Goal: Use online tool/utility: Utilize a website feature to perform a specific function

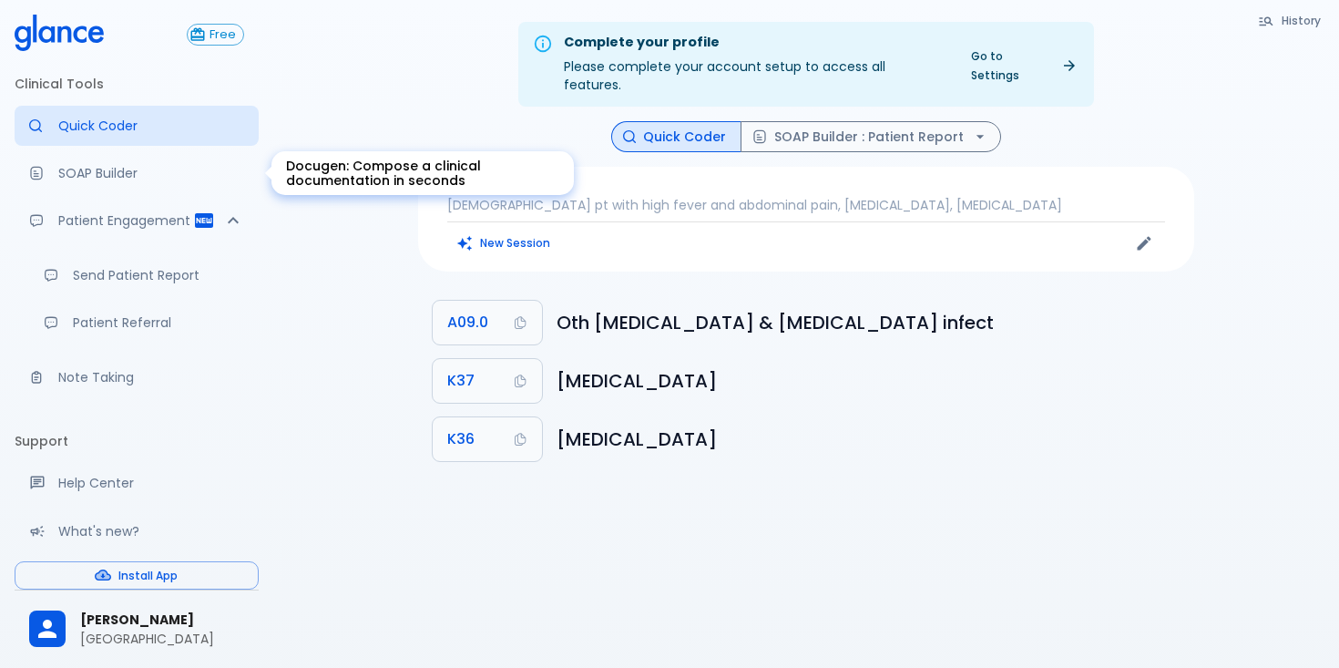
click at [130, 179] on p "SOAP Builder" at bounding box center [151, 173] width 186 height 18
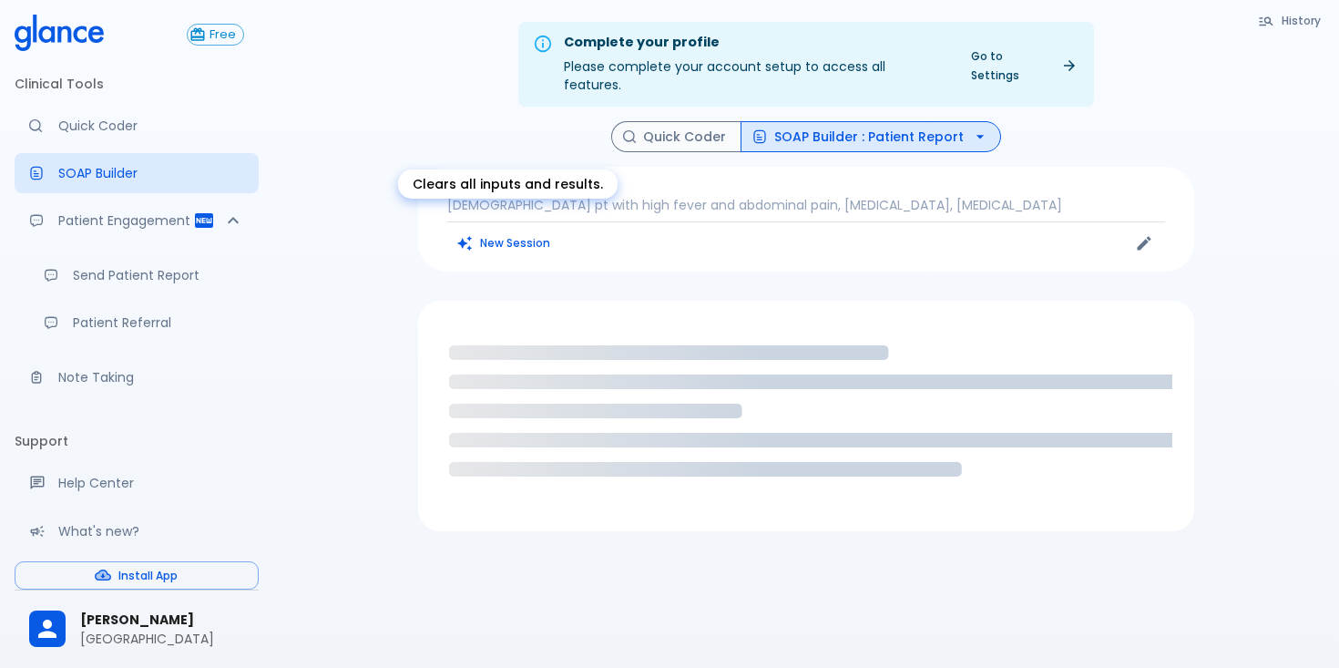
click at [523, 230] on button "New Session" at bounding box center [504, 243] width 114 height 26
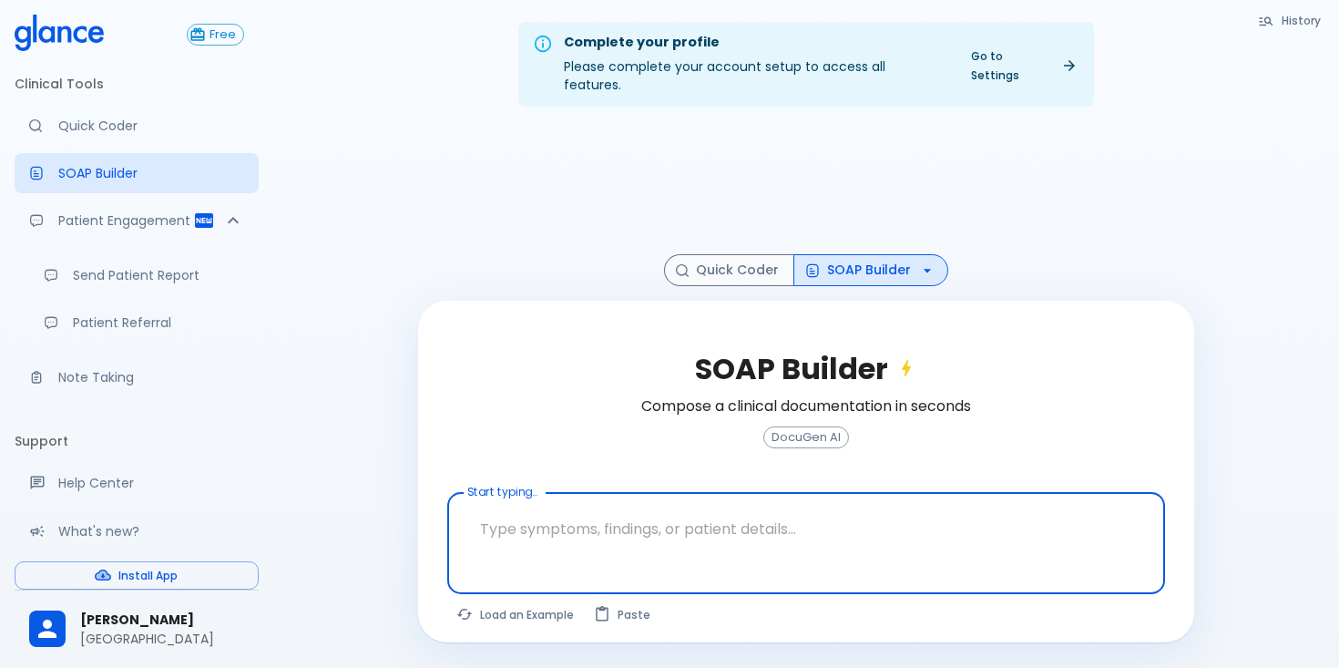
paste textarea "[DEMOGRAPHIC_DATA] pt with high fever and abdomianl pain since 2 days, morphy s…"
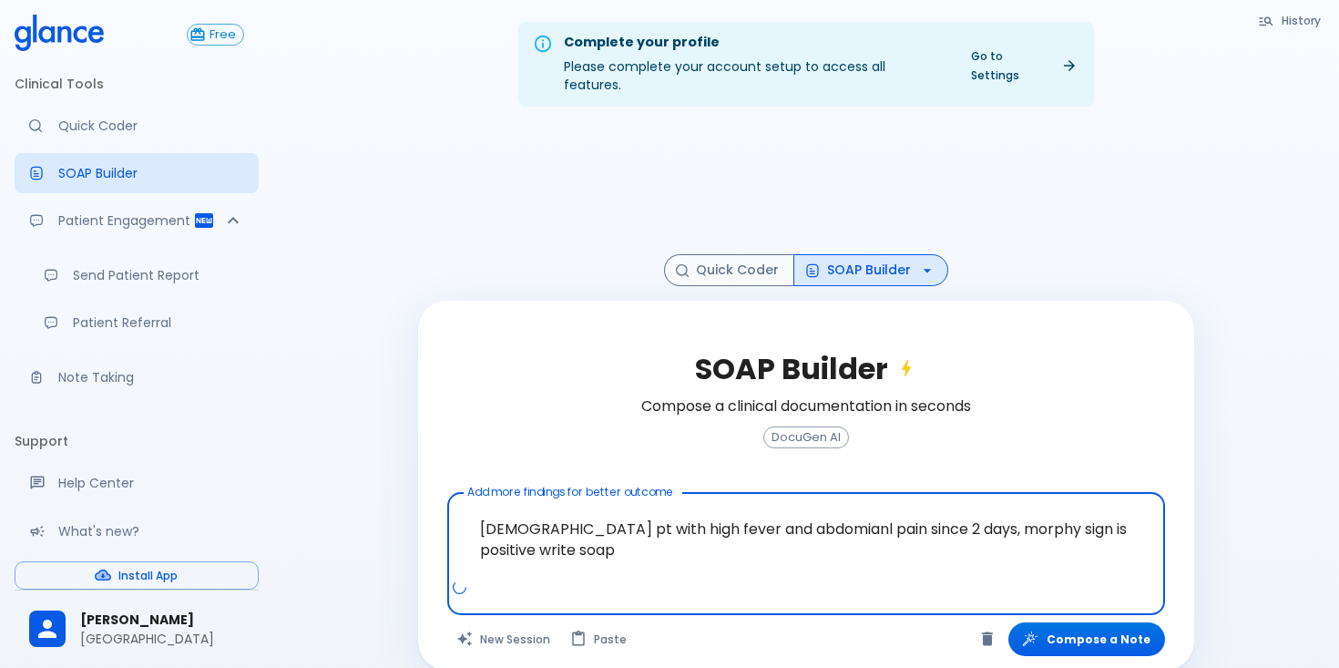
type textarea "[DEMOGRAPHIC_DATA] pt with high fever and abdomianl pain since 2 days, morphy s…"
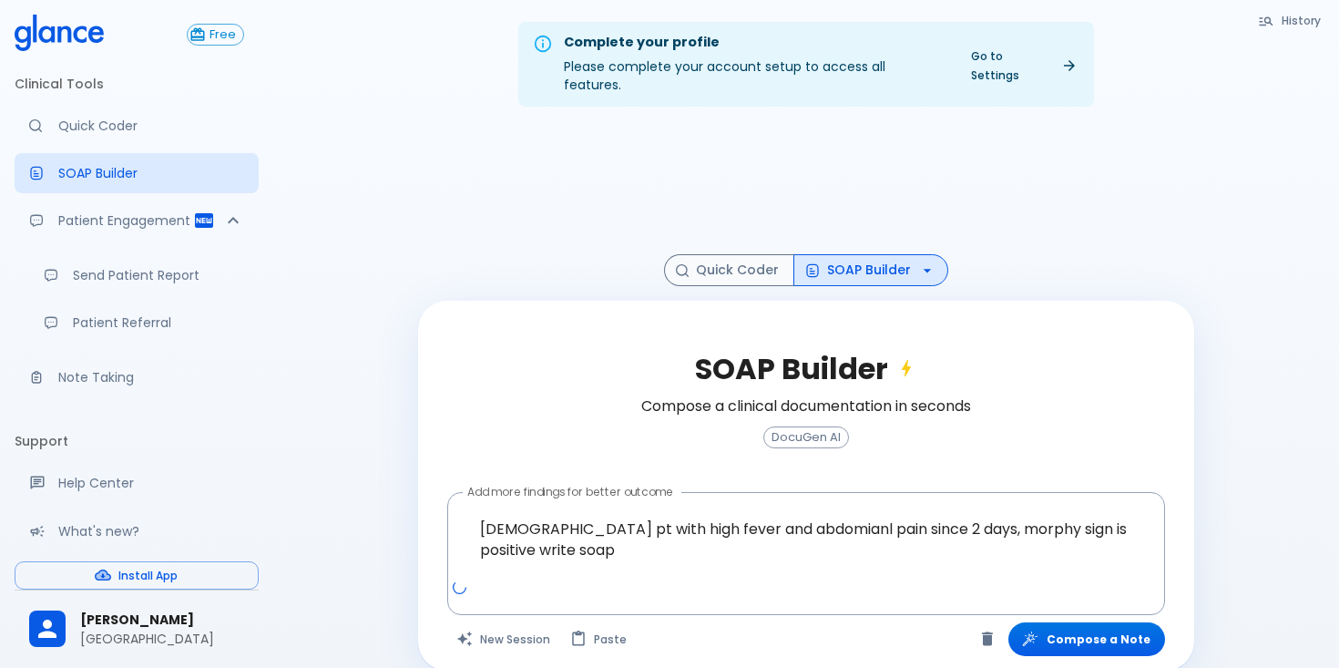
click at [1177, 578] on div "SOAP Builder Compose a clinical documentation in seconds DocuGen AI Add more fi…" at bounding box center [806, 486] width 776 height 370
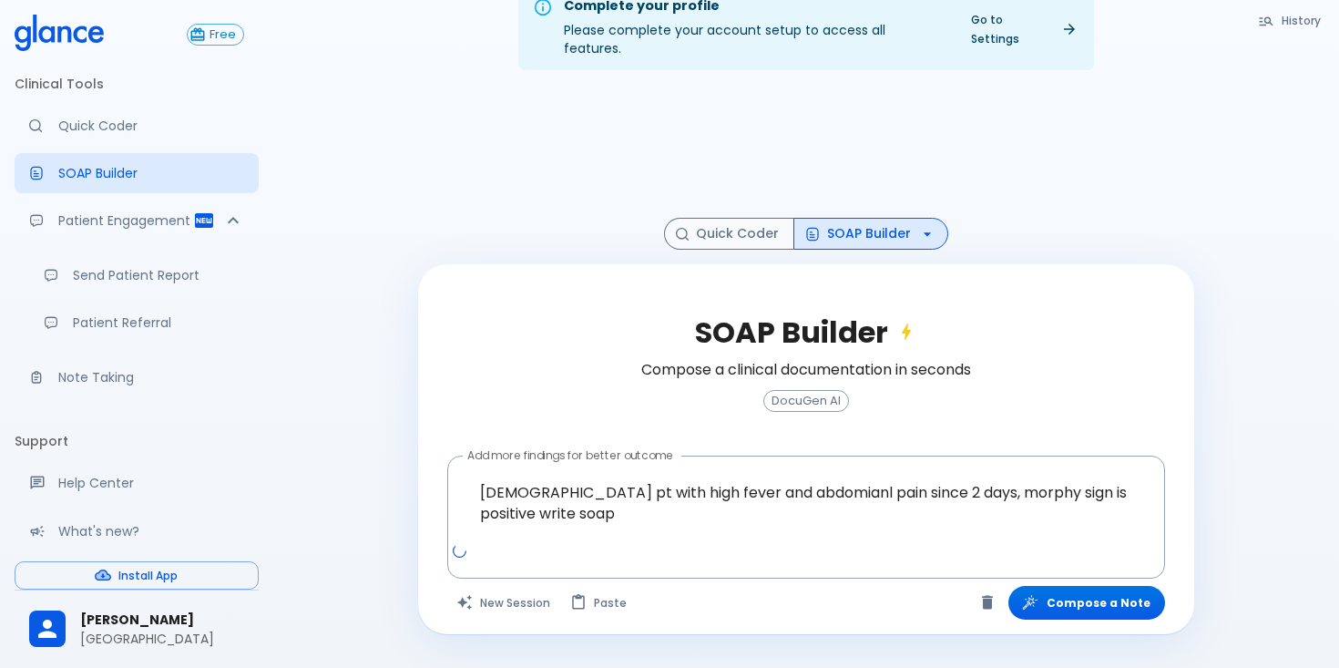
scroll to position [44, 0]
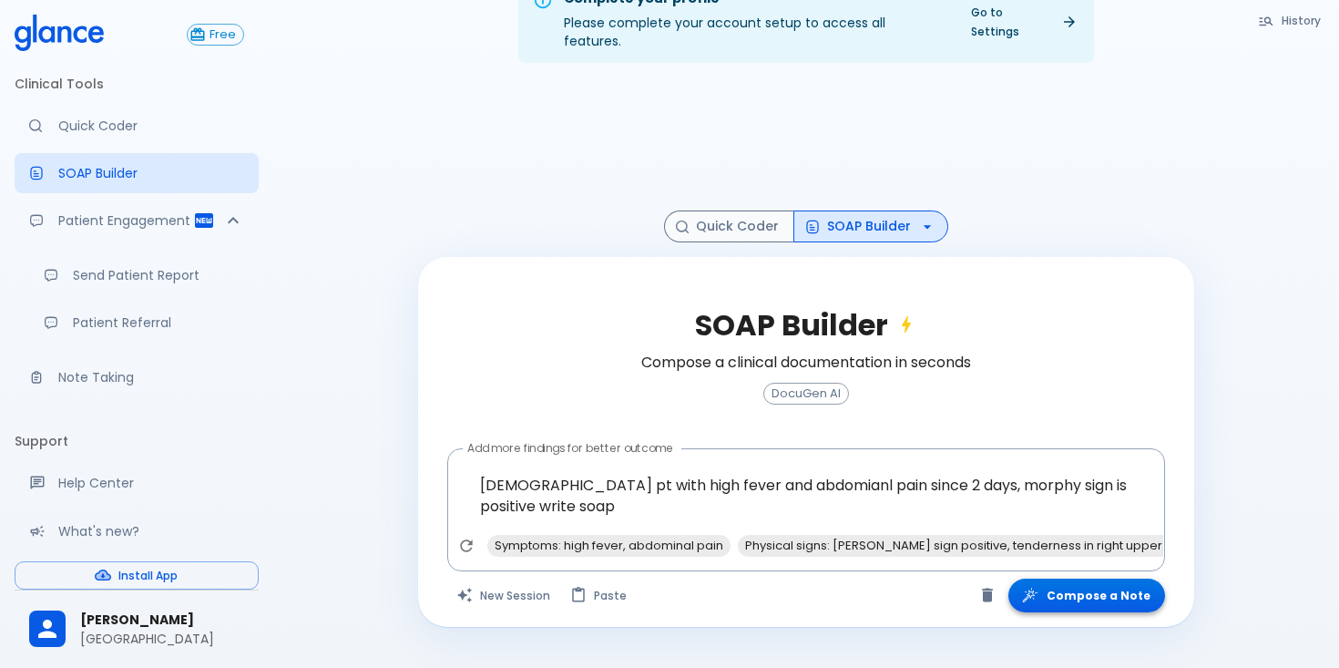
click at [1086, 585] on button "Compose a Note" at bounding box center [1086, 595] width 157 height 34
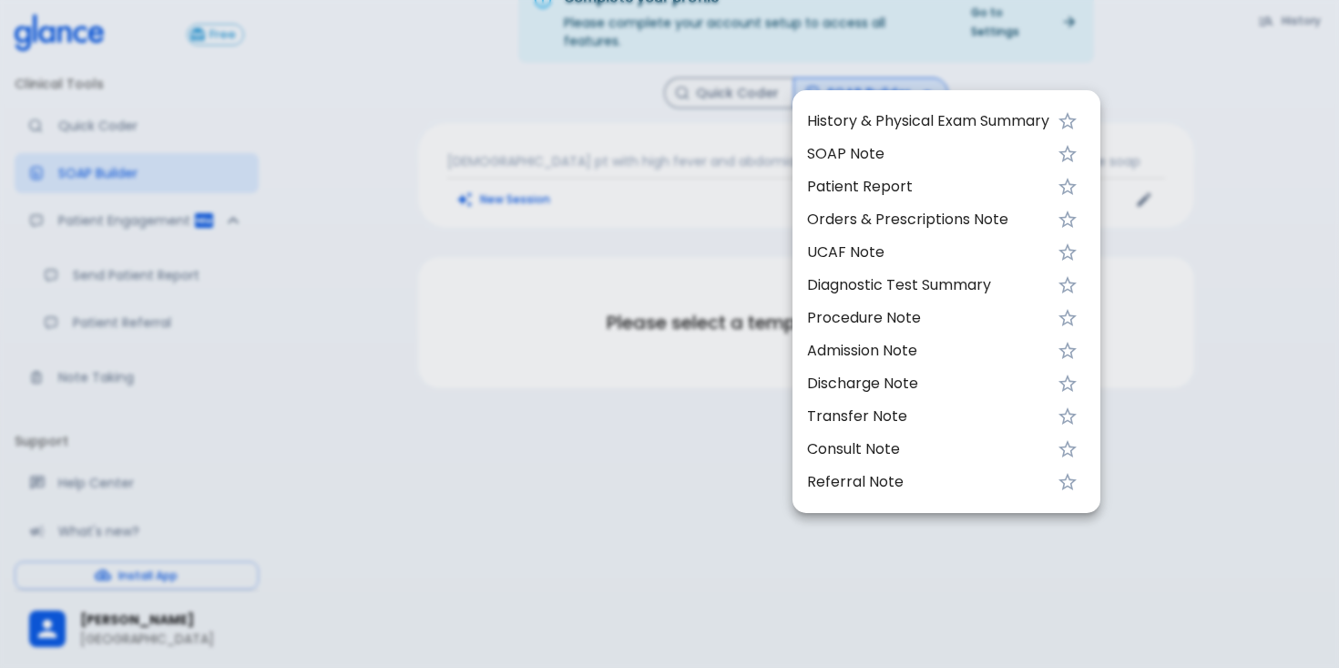
click at [1211, 245] on div at bounding box center [669, 334] width 1339 height 668
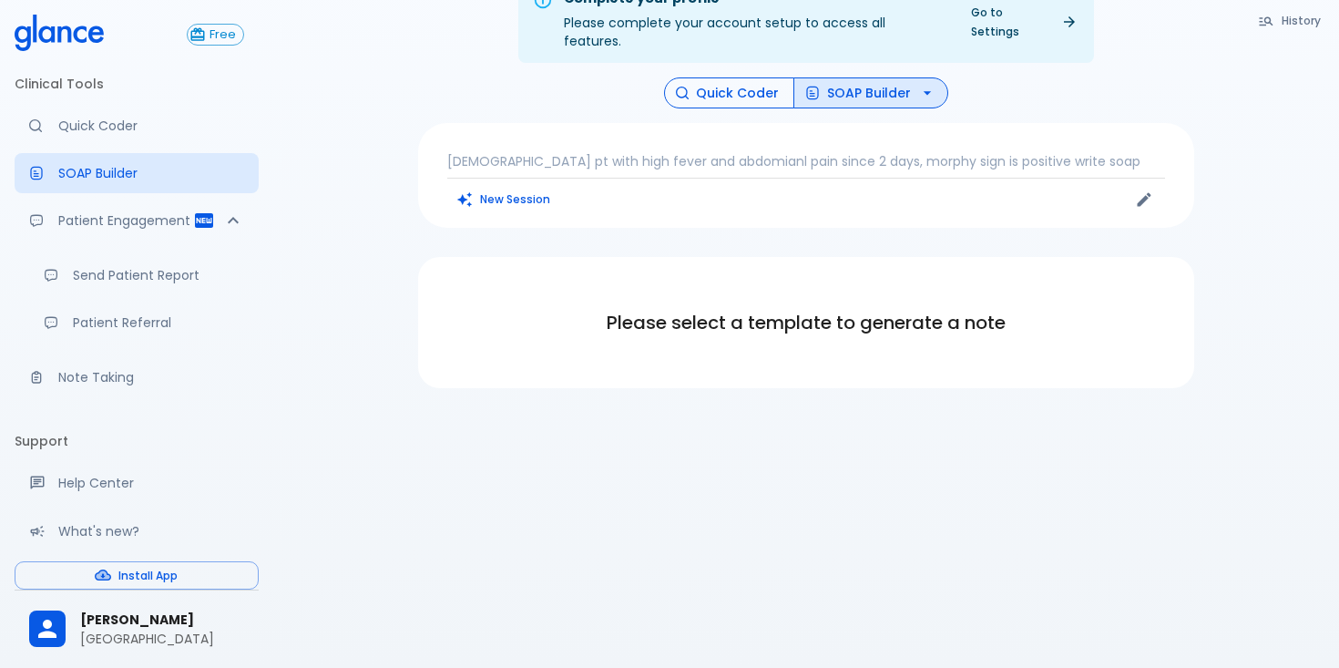
click at [740, 79] on button "Quick Coder" at bounding box center [729, 93] width 130 height 32
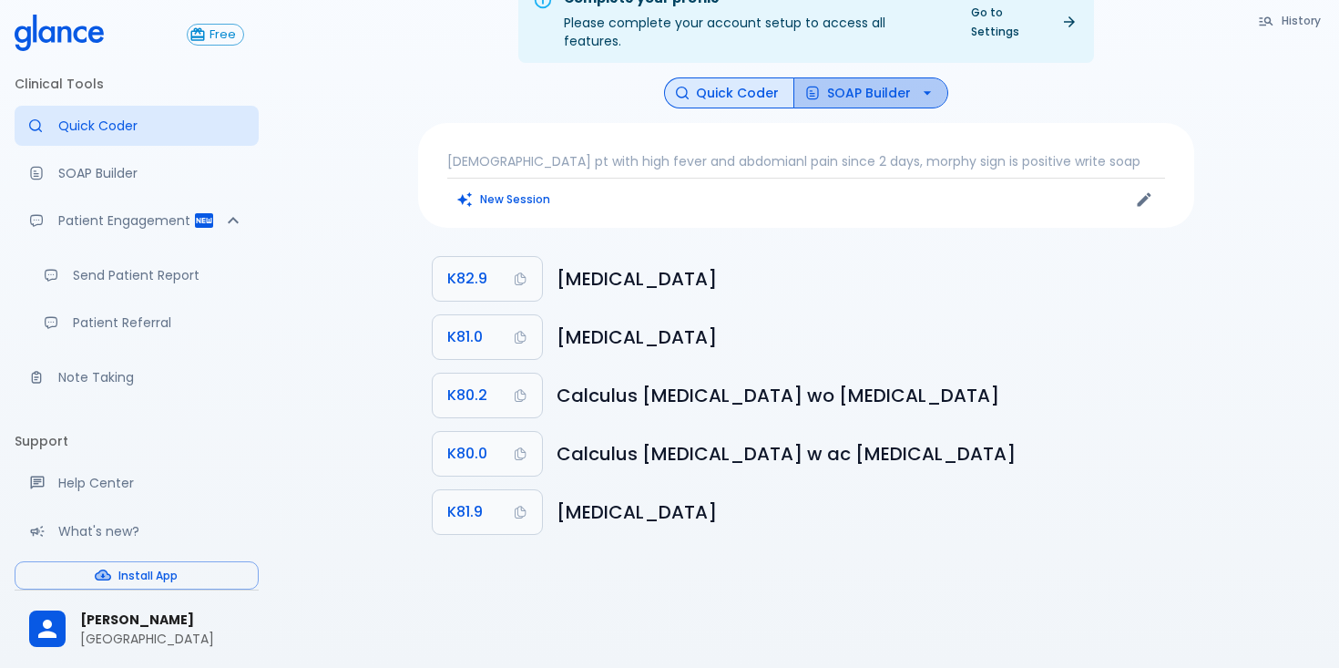
click at [855, 86] on button "SOAP Builder" at bounding box center [870, 93] width 155 height 32
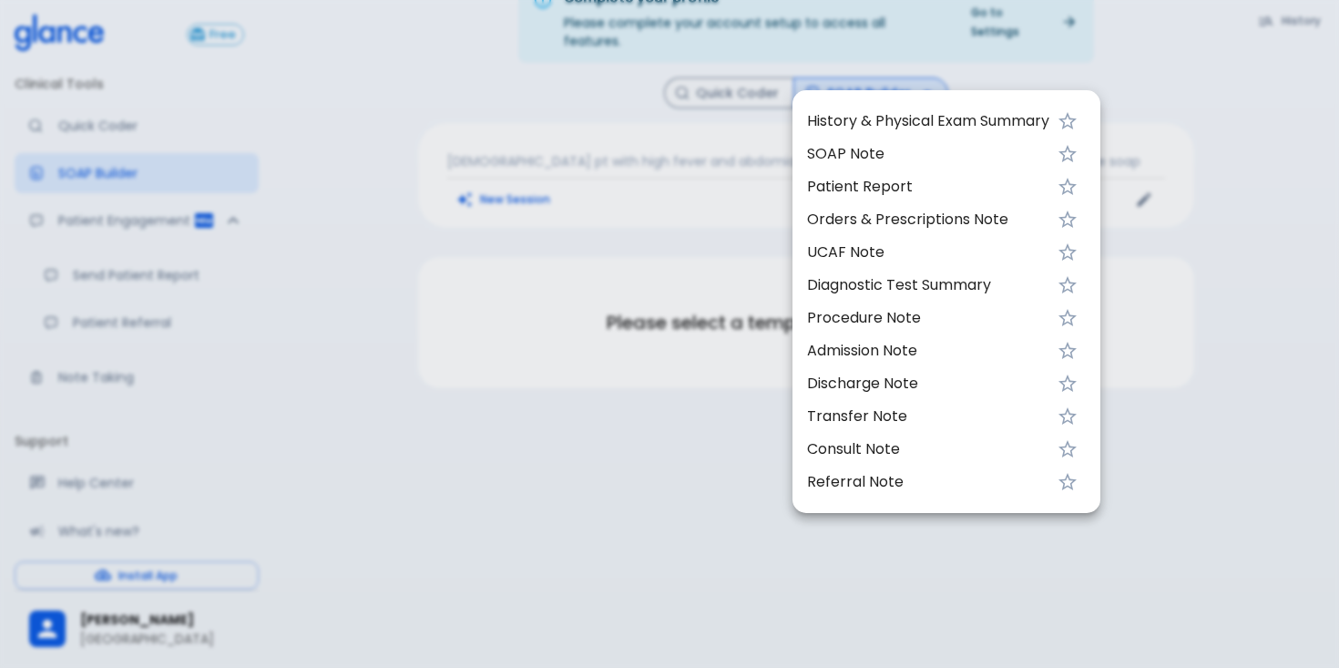
click at [853, 128] on span "History & Physical Exam Summary" at bounding box center [928, 121] width 242 height 22
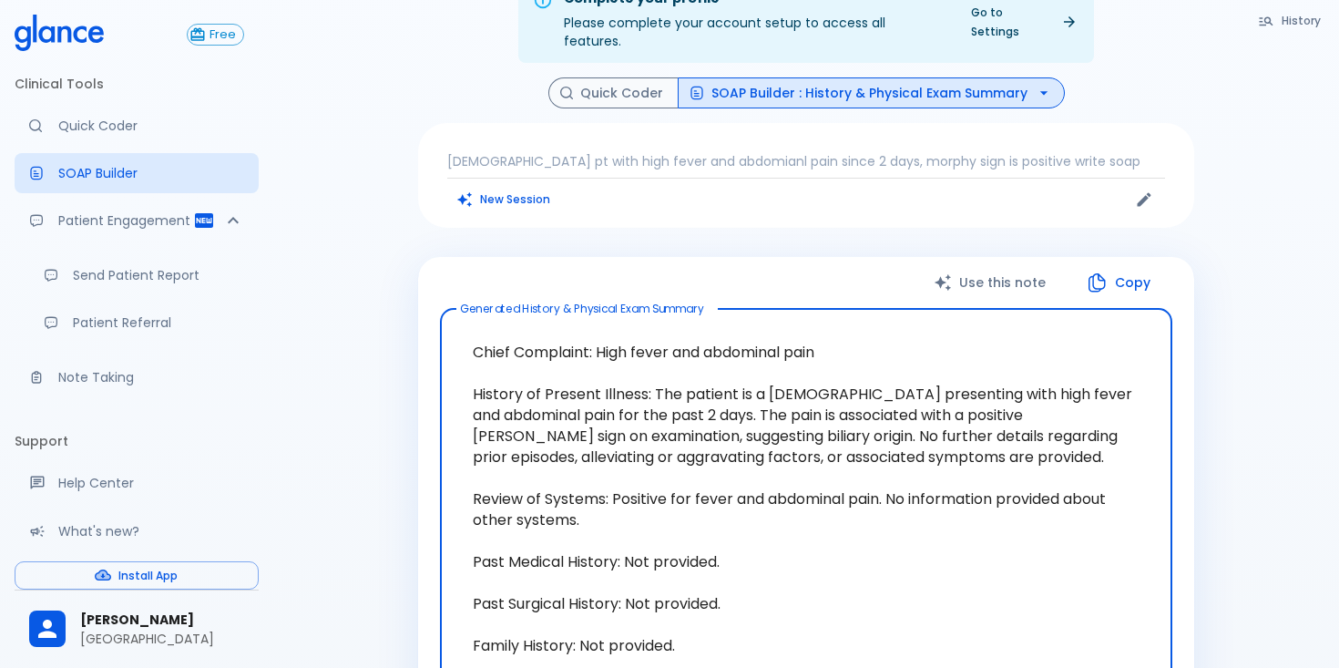
click at [854, 257] on div "Use this note Copy Generated History & Physical Exam Summary Chief Complaint: H…" at bounding box center [806, 607] width 776 height 701
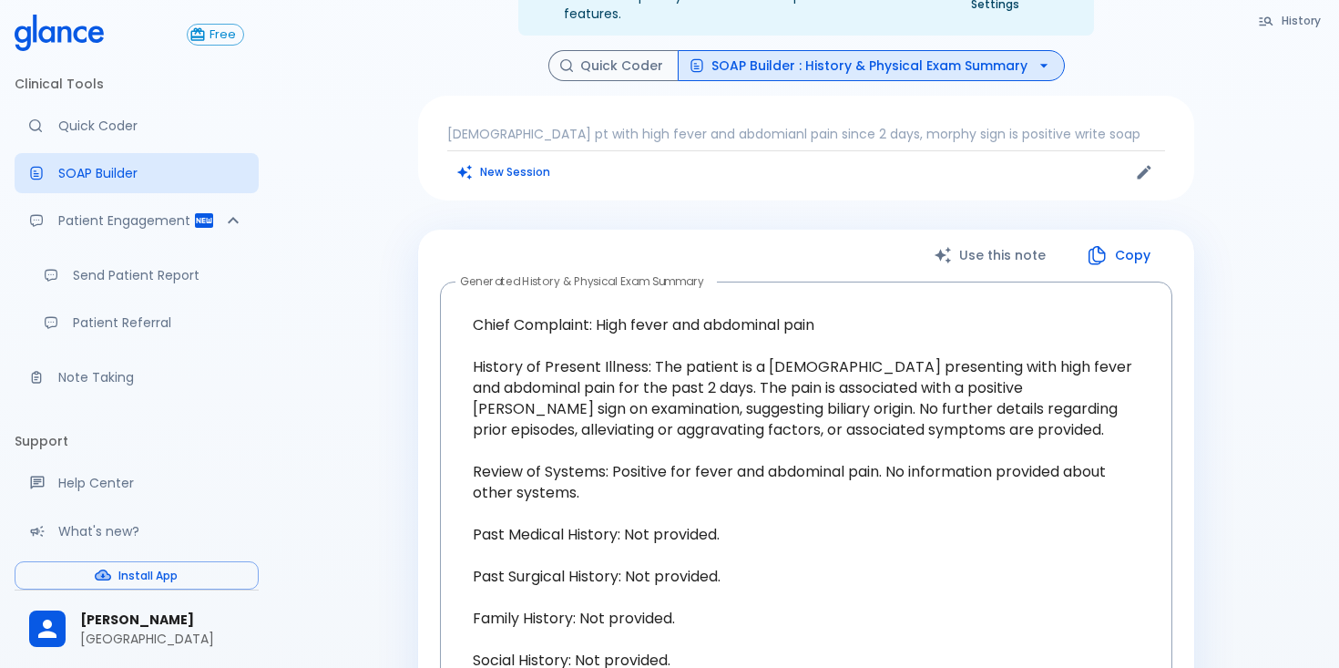
scroll to position [7, 0]
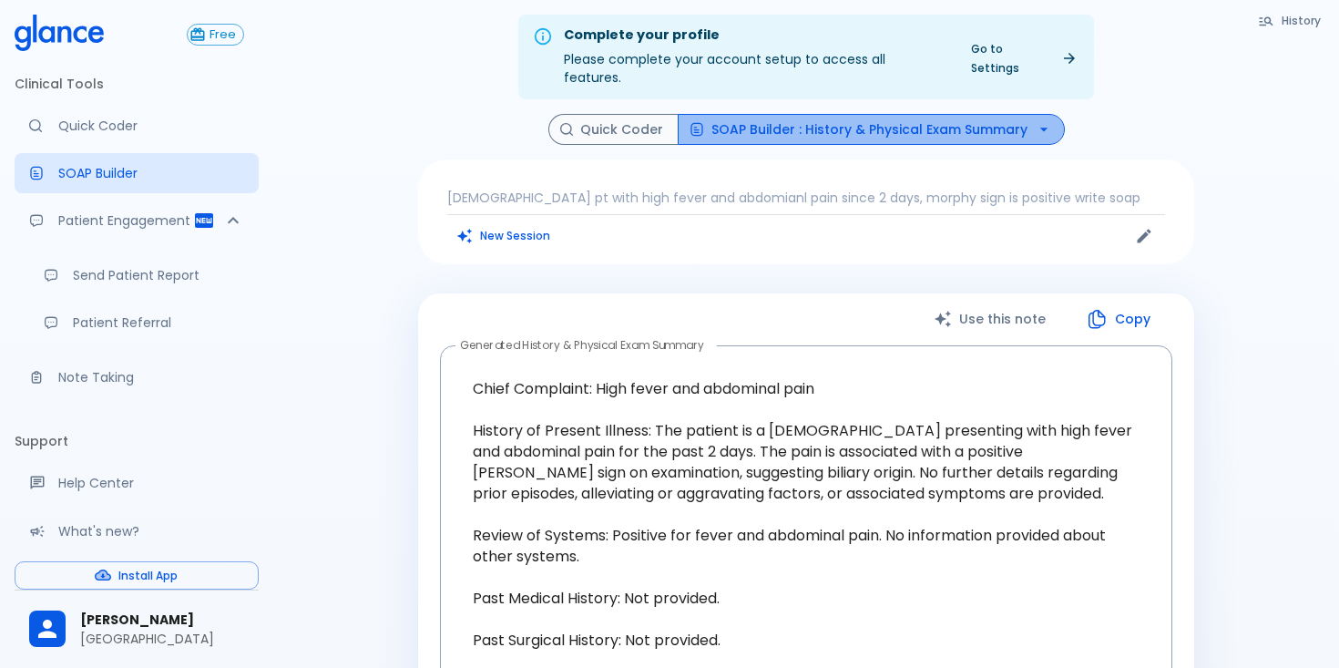
click at [1035, 120] on icon "button" at bounding box center [1044, 129] width 18 height 18
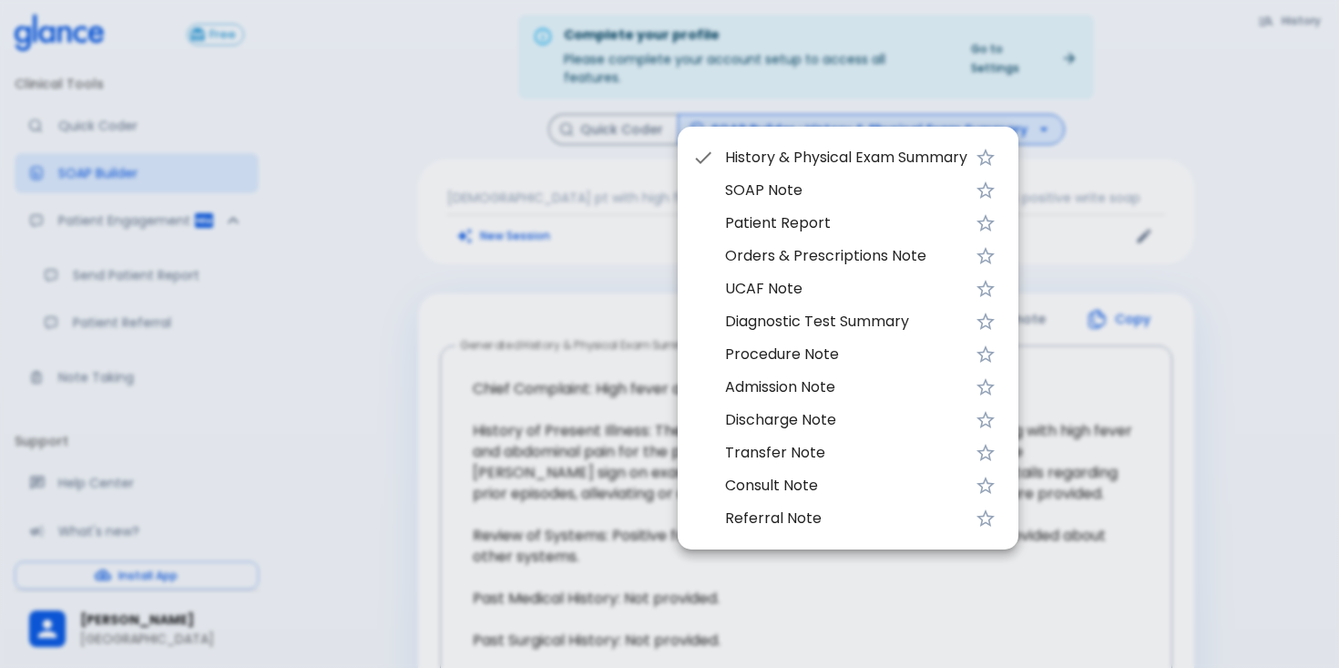
click at [895, 188] on span "SOAP Note" at bounding box center [846, 190] width 242 height 22
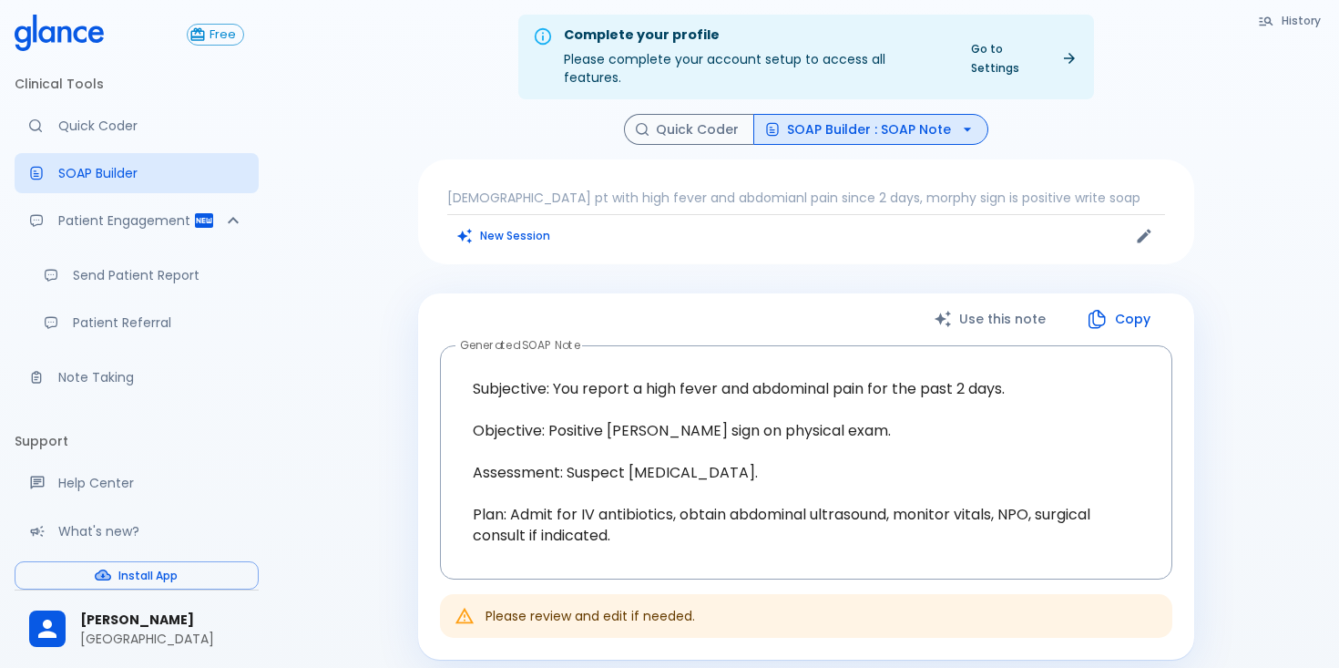
click at [839, 271] on div "History Quick Coder SOAP Builder : SOAP Note [DEMOGRAPHIC_DATA] pt with high fe…" at bounding box center [806, 489] width 820 height 750
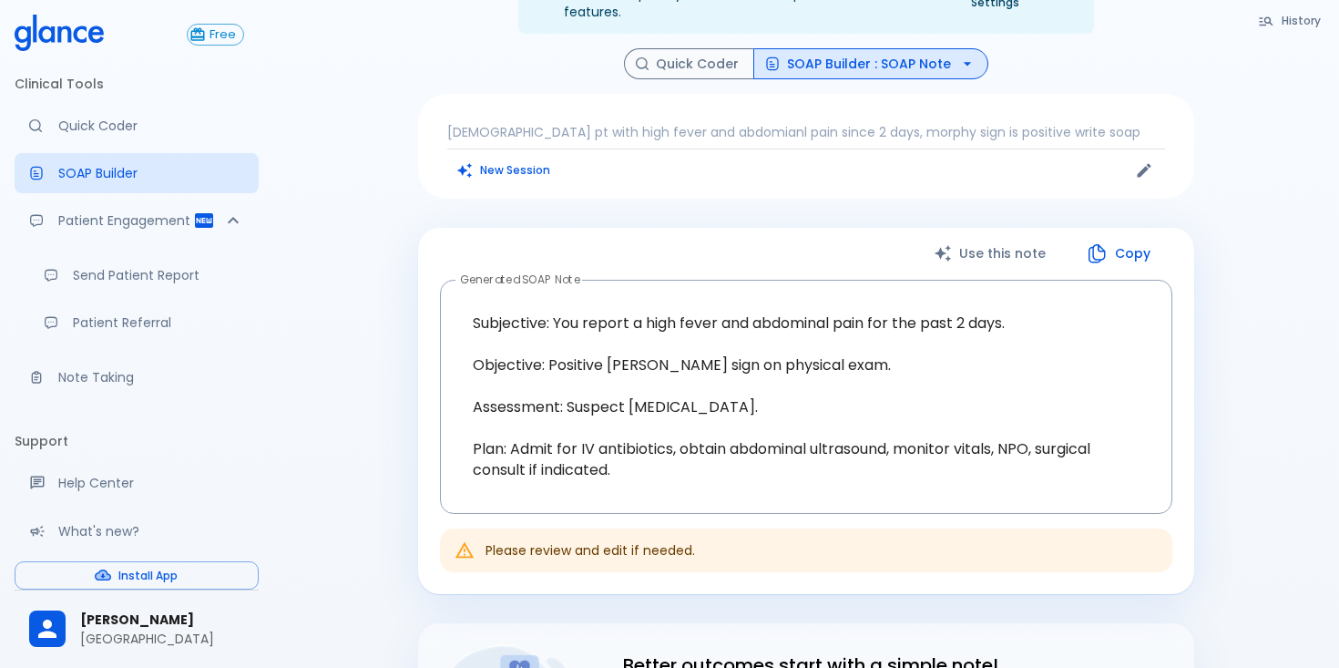
scroll to position [80, 0]
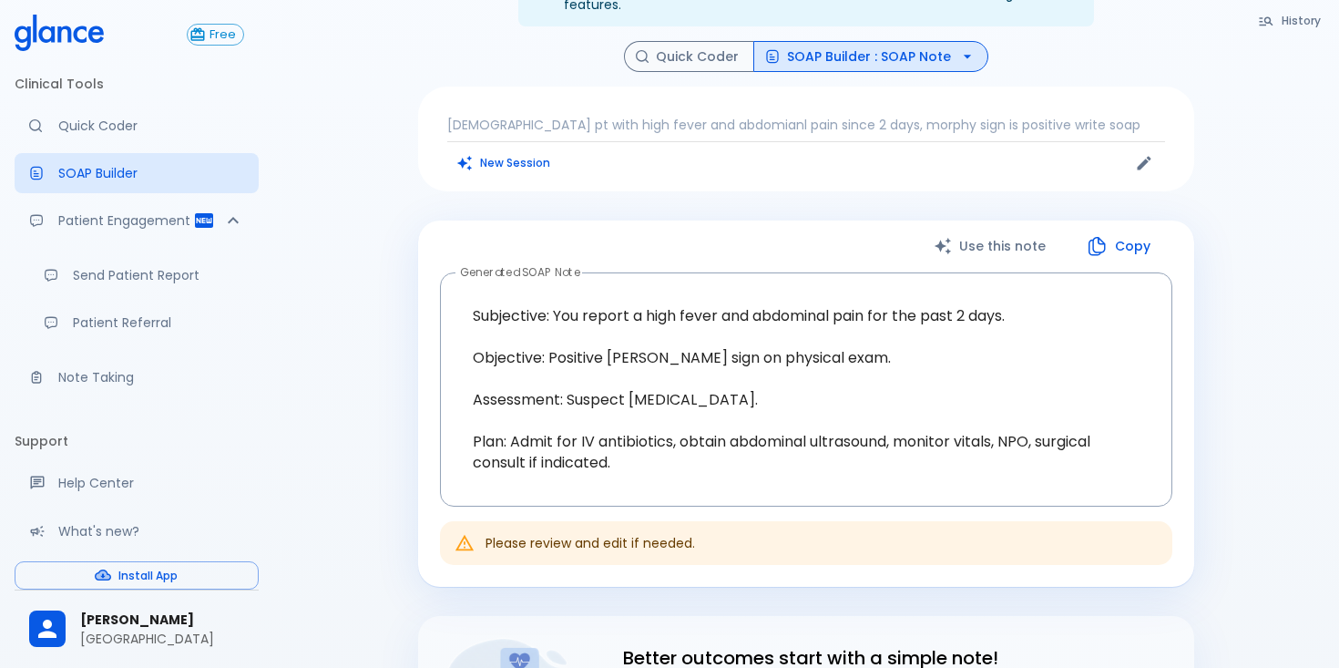
click at [958, 47] on icon "button" at bounding box center [967, 56] width 18 height 18
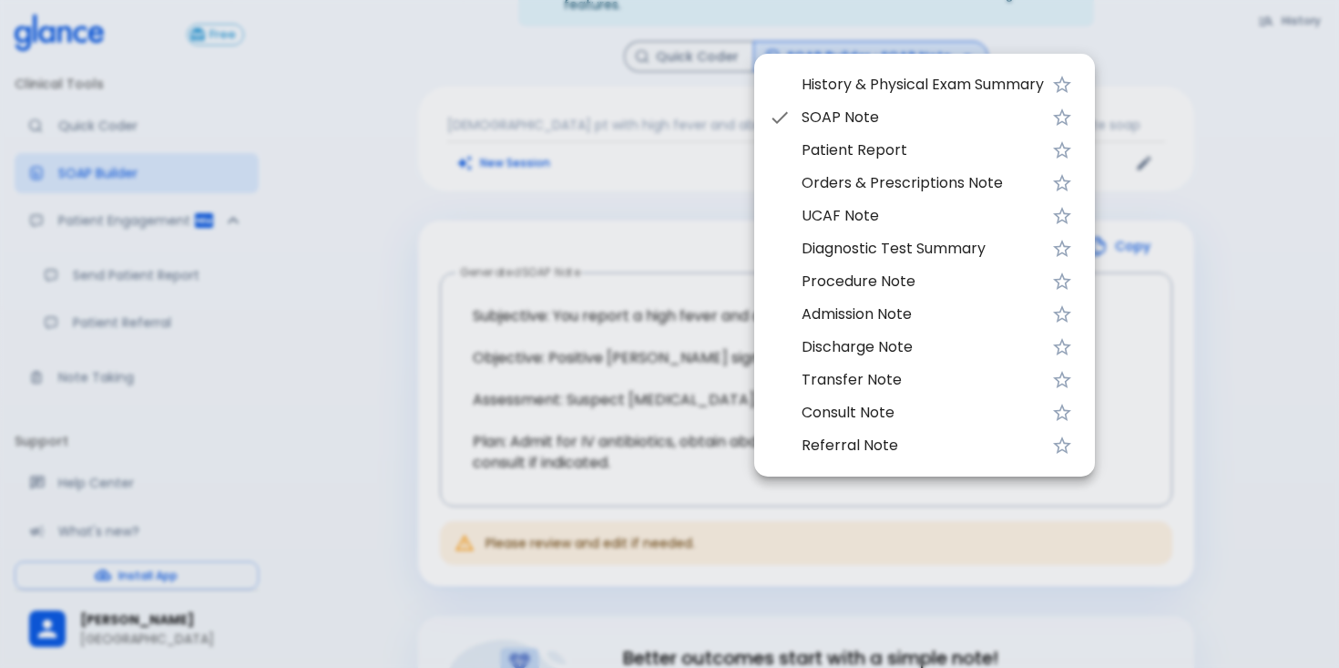
click at [909, 150] on span "Patient Report" at bounding box center [923, 150] width 242 height 22
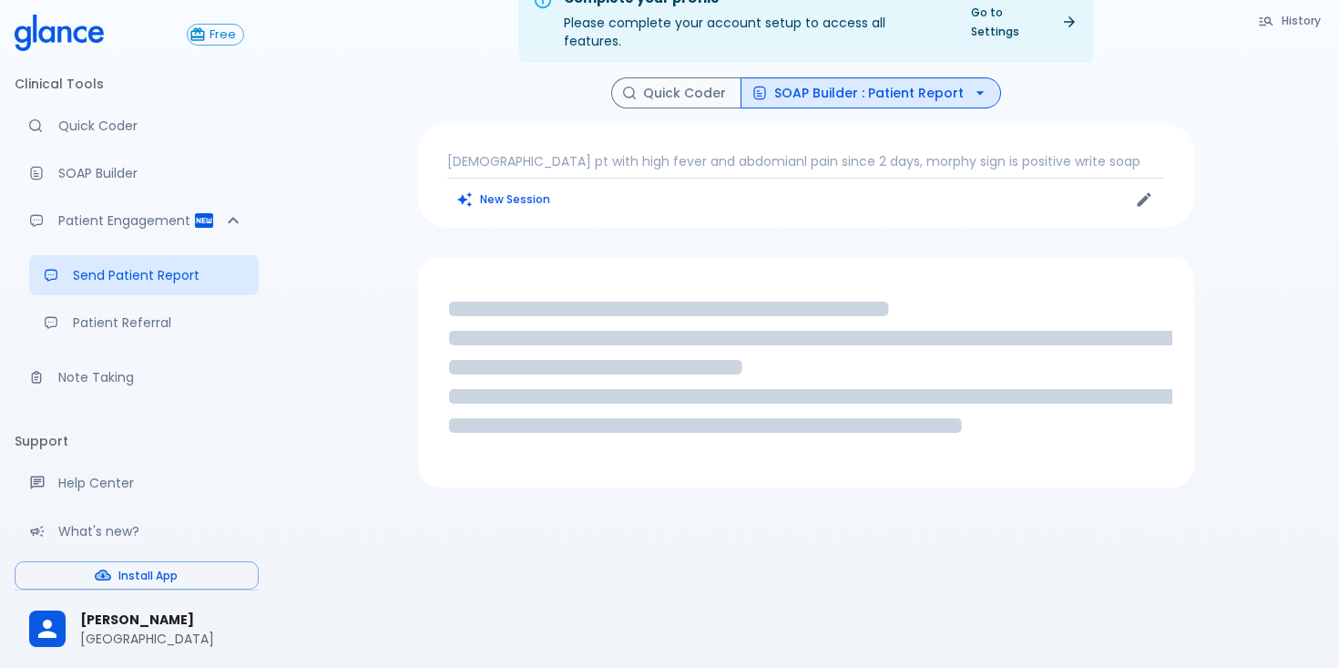
scroll to position [44, 0]
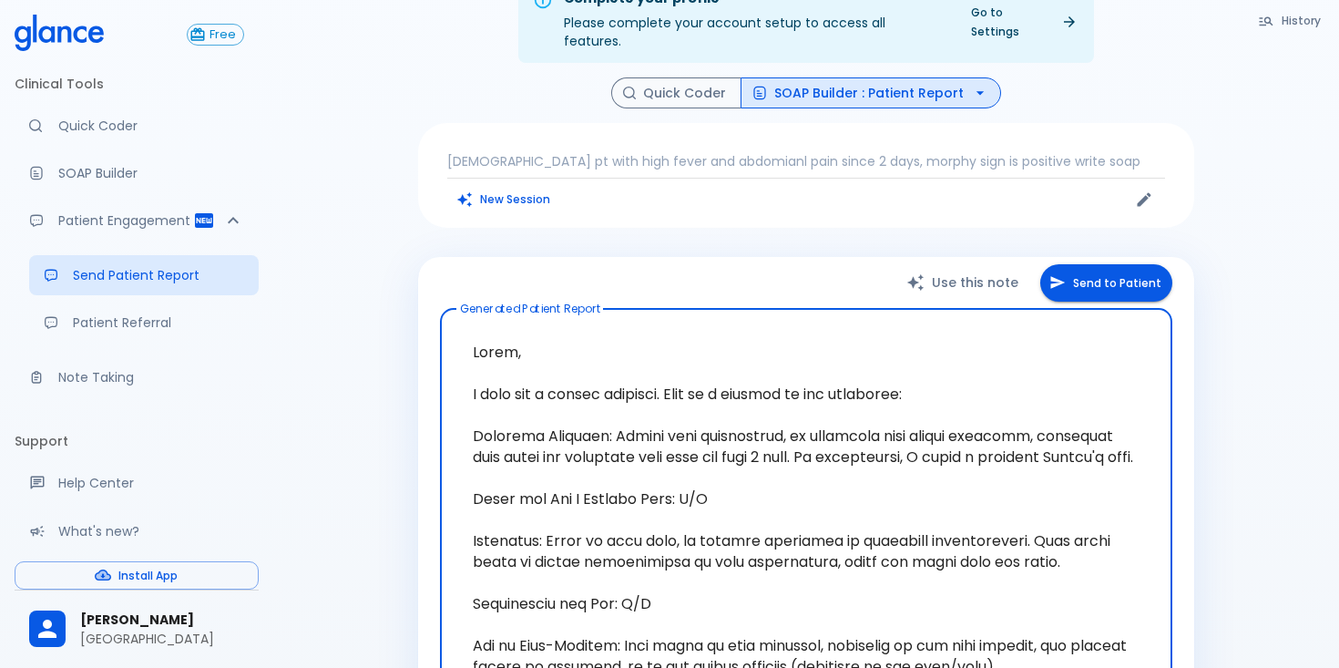
click at [844, 222] on div "History Quick Coder SOAP Builder : Patient Report [DEMOGRAPHIC_DATA] pt with hi…" at bounding box center [806, 549] width 820 height 944
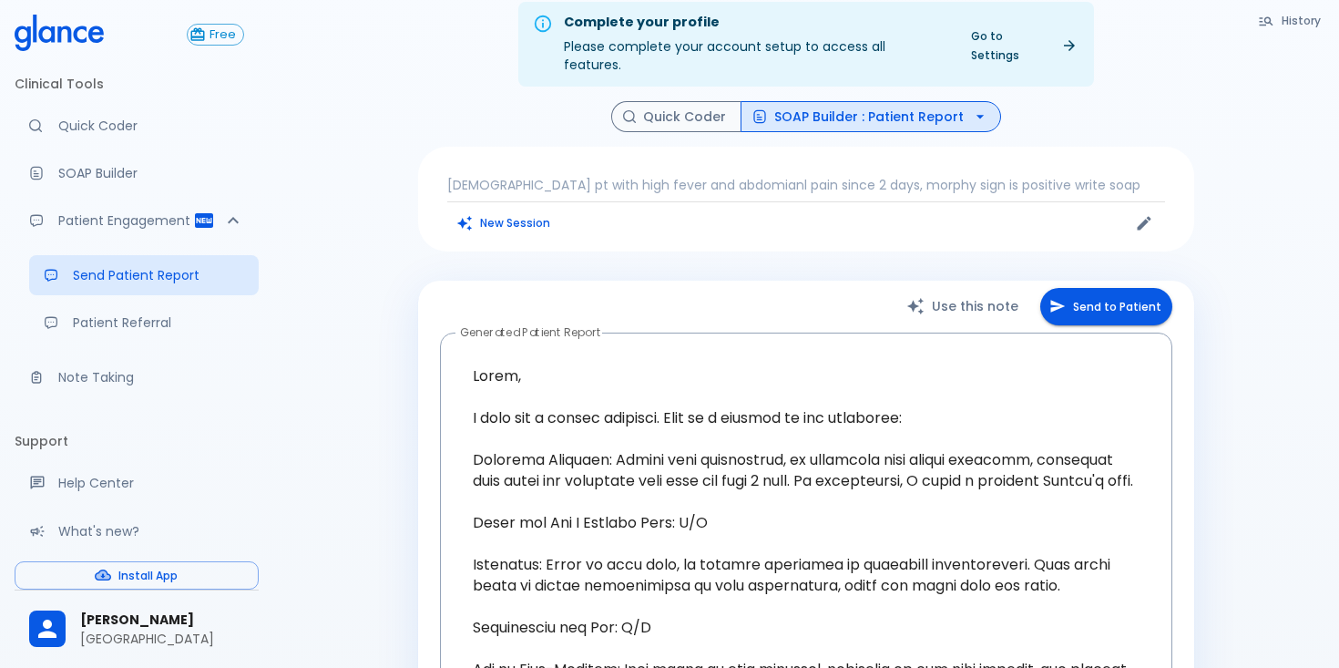
scroll to position [7, 0]
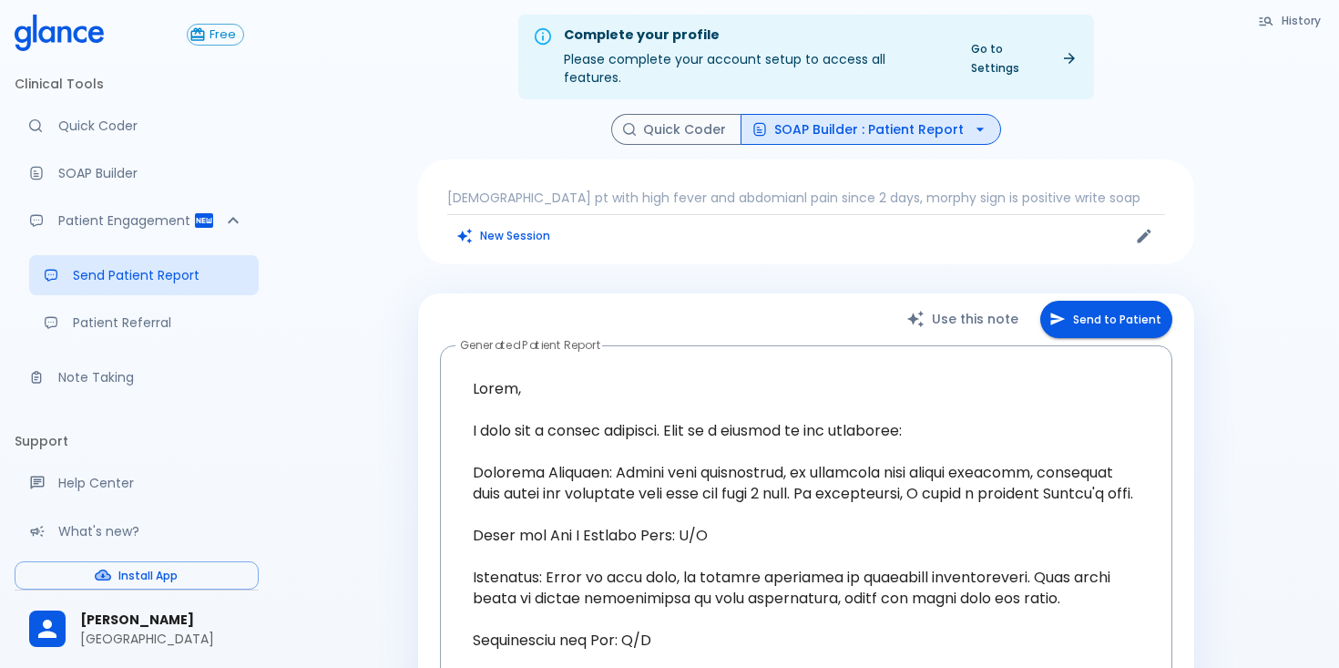
click at [978, 120] on icon "button" at bounding box center [980, 129] width 18 height 18
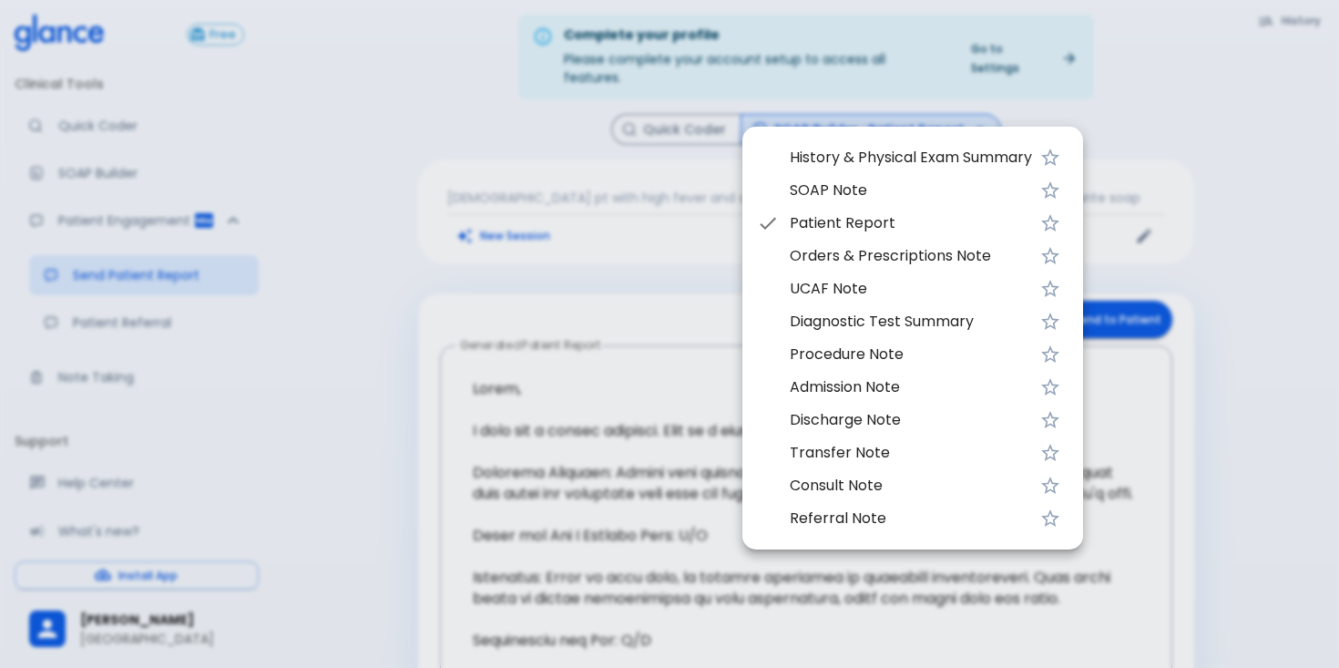
click at [938, 260] on span "Orders & Prescriptions Note" at bounding box center [911, 256] width 242 height 22
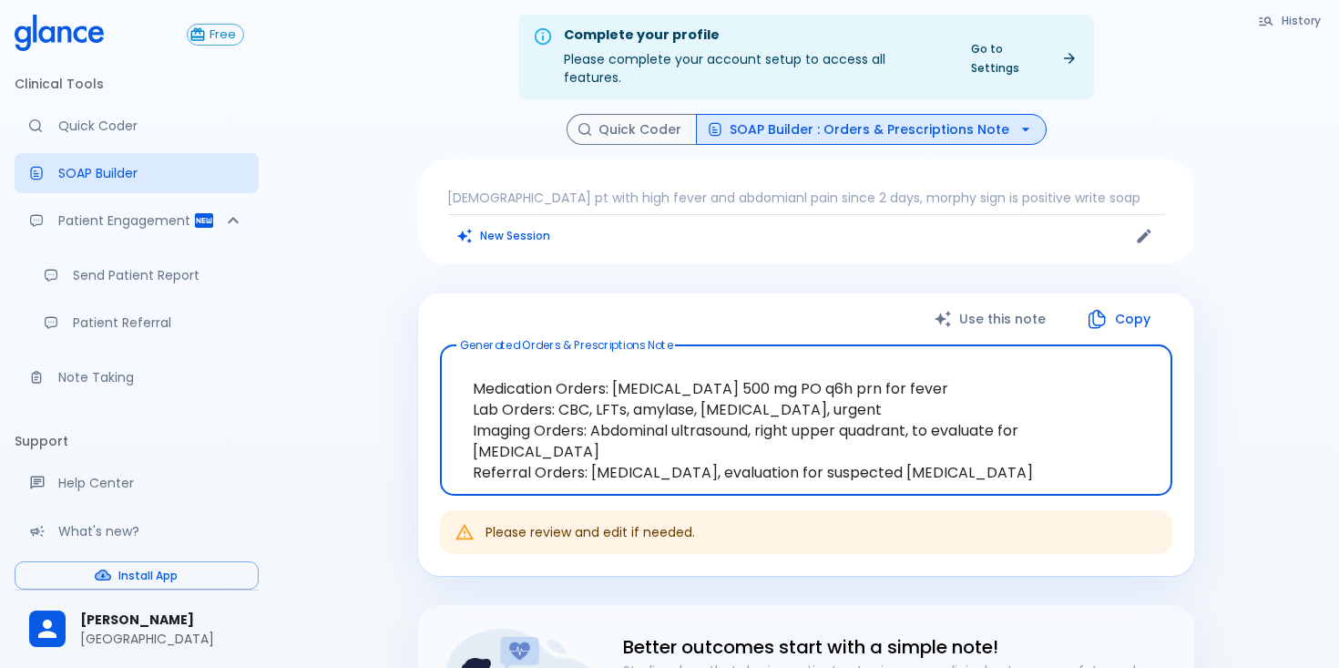
click at [1026, 114] on button "SOAP Builder : Orders & Prescriptions Note" at bounding box center [871, 130] width 351 height 32
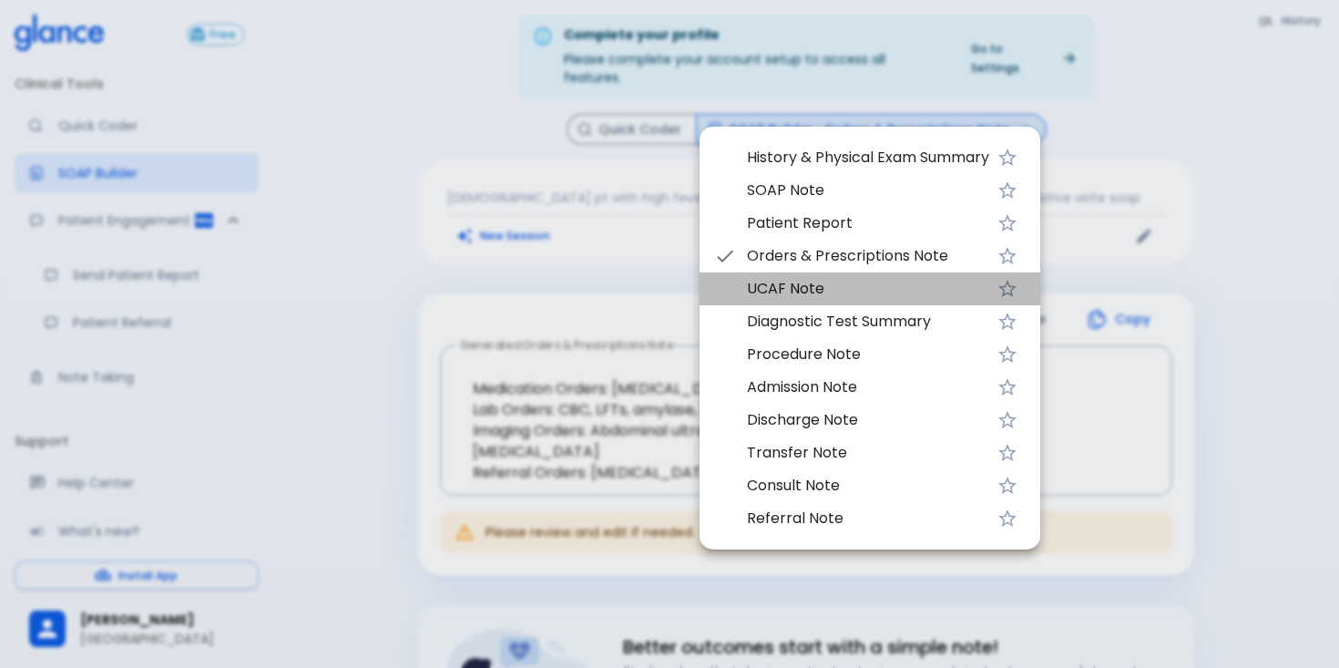
click at [868, 291] on span "UCAF Note" at bounding box center [868, 289] width 242 height 22
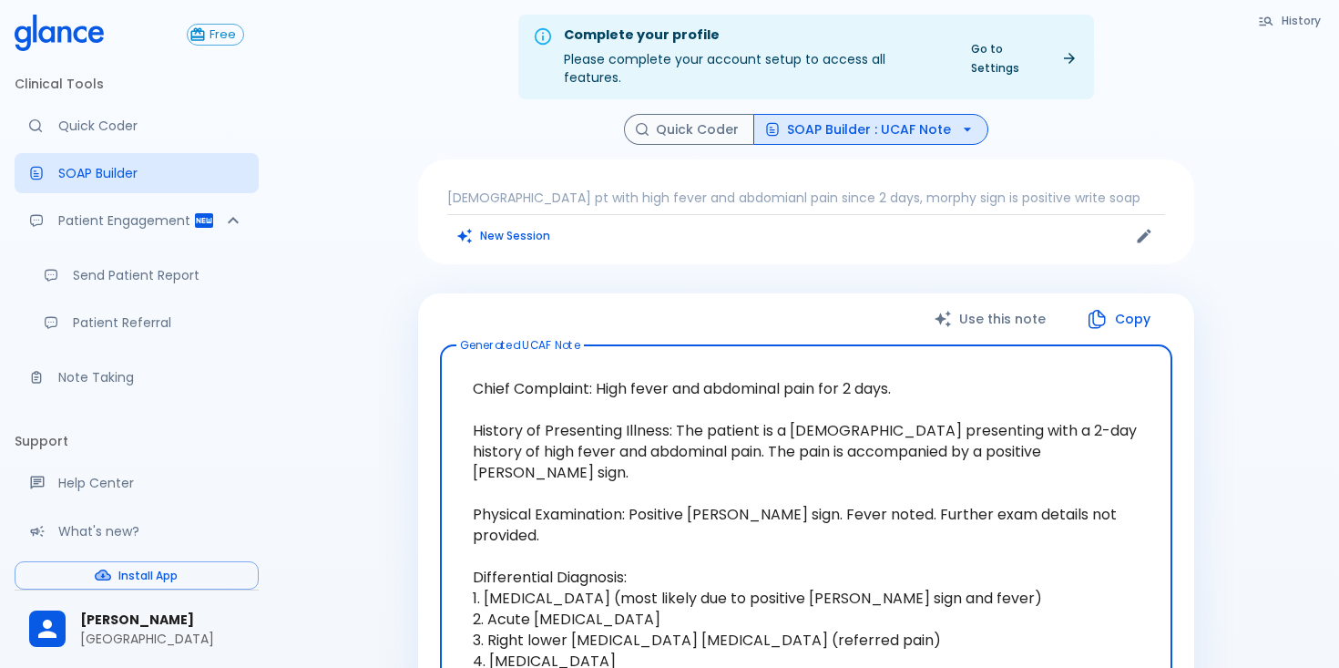
click at [798, 260] on div "History Quick Coder SOAP Builder : UCAF Note [DEMOGRAPHIC_DATA] pt with high fe…" at bounding box center [806, 583] width 820 height 938
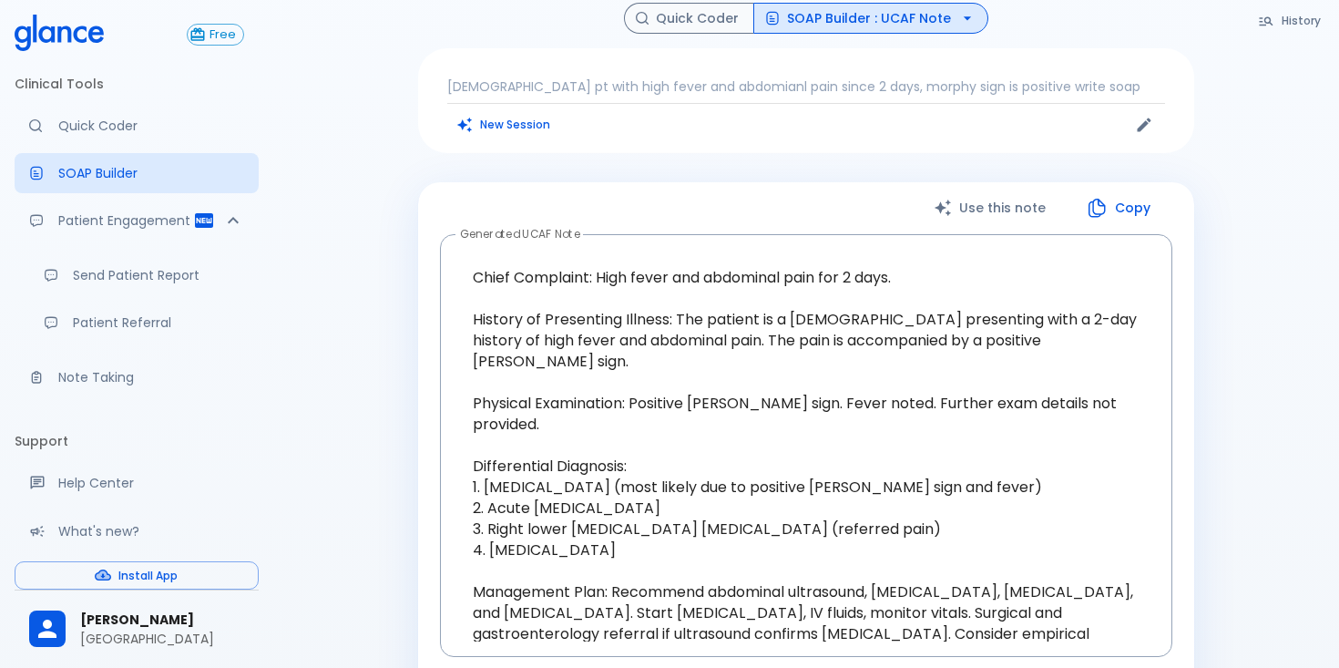
scroll to position [117, 0]
click at [766, 191] on div "Use this note Copy" at bounding box center [806, 209] width 732 height 37
click at [792, 191] on div "Use this note Copy" at bounding box center [806, 209] width 732 height 37
